Goal: Check status: Check status

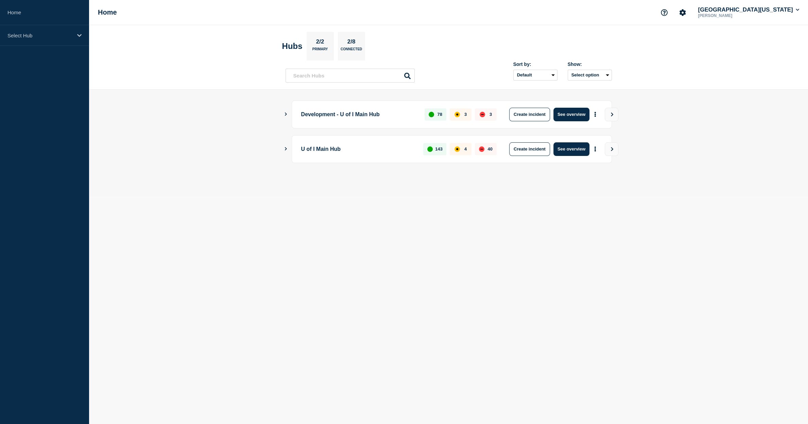
click at [285, 145] on main "Development - U of I Main Hub 78 3 3 Create incident See overview U of I Main H…" at bounding box center [448, 143] width 719 height 107
click at [285, 148] on icon "Show Connected Hubs" at bounding box center [286, 148] width 4 height 3
click at [340, 187] on p "U of I System" at bounding box center [364, 184] width 107 height 14
click at [571, 184] on button "See overview" at bounding box center [572, 184] width 36 height 14
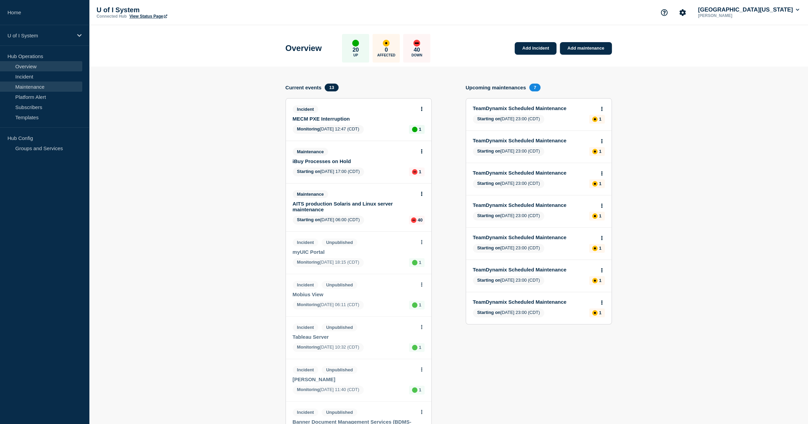
click at [30, 88] on link "Maintenance" at bounding box center [41, 87] width 82 height 10
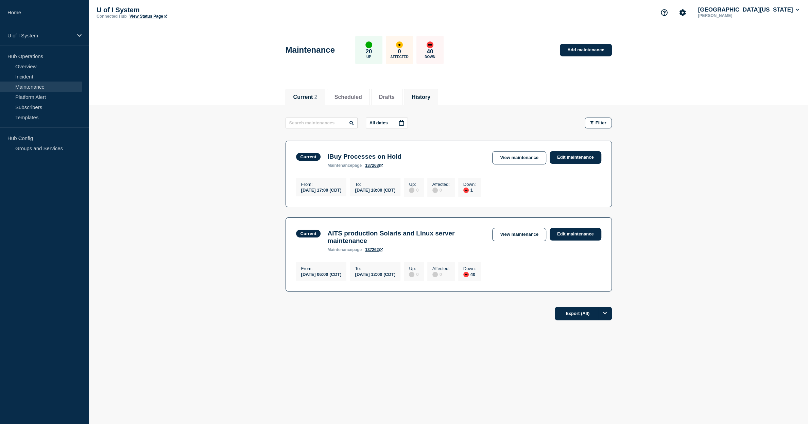
click at [431, 95] on button "History" at bounding box center [421, 97] width 19 height 6
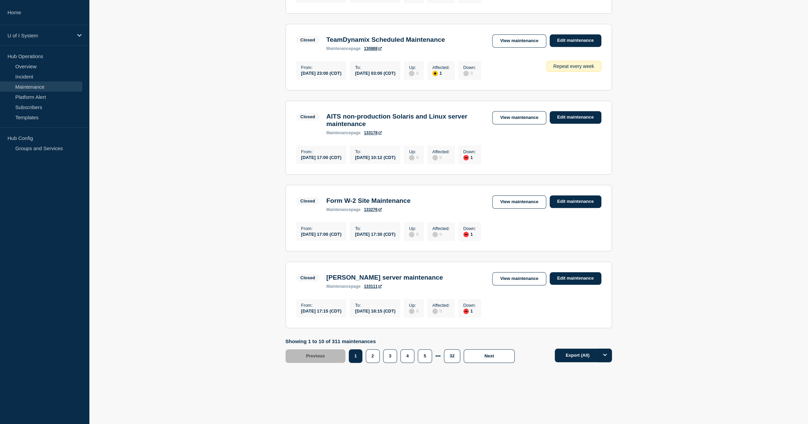
scroll to position [614, 0]
click at [519, 121] on link "View maintenance" at bounding box center [519, 117] width 54 height 13
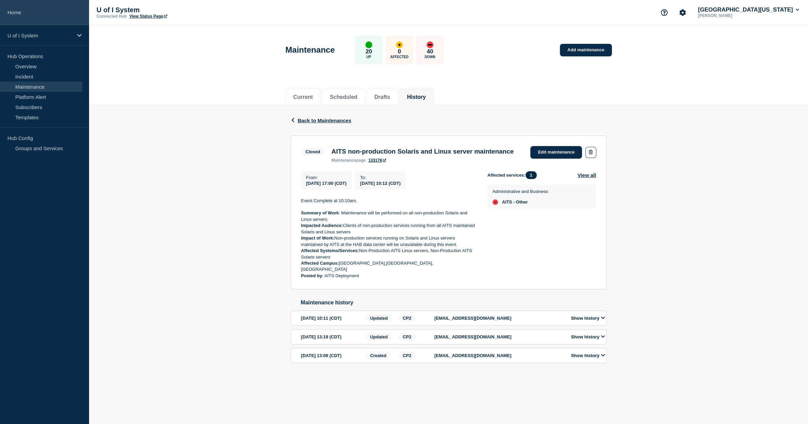
click at [24, 17] on link "Home" at bounding box center [44, 12] width 89 height 25
